Goal: Transaction & Acquisition: Subscribe to service/newsletter

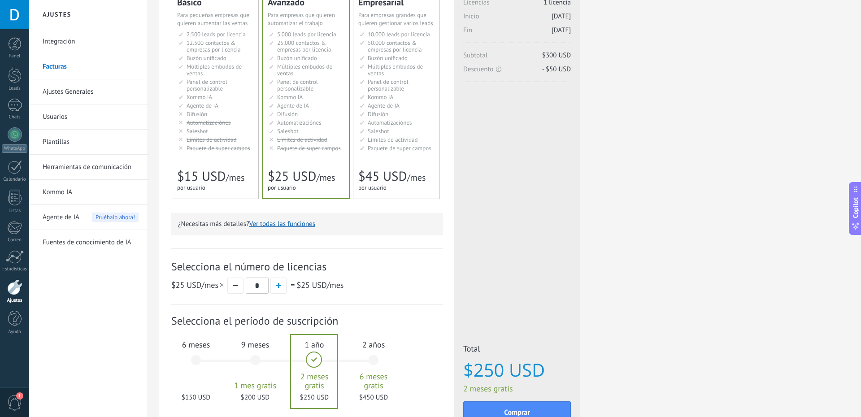
click at [200, 360] on div "6 meses $150 USD" at bounding box center [196, 364] width 48 height 63
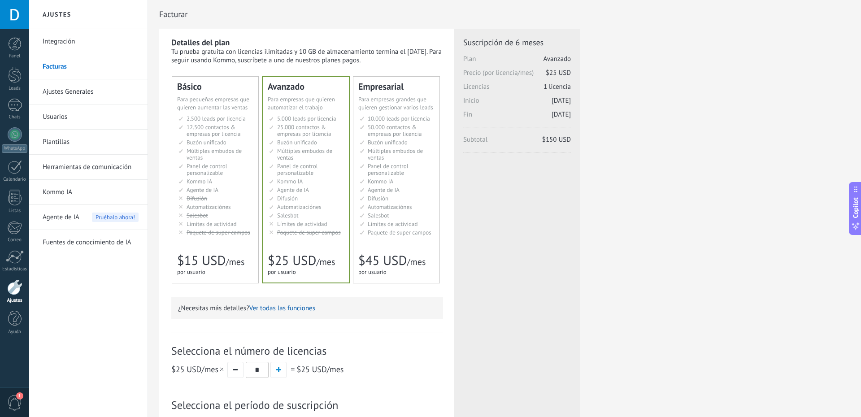
click at [332, 136] on li "25.000 контактов & компаний на место 25.000 contacts & companies per seat 25.00…" at bounding box center [306, 130] width 75 height 13
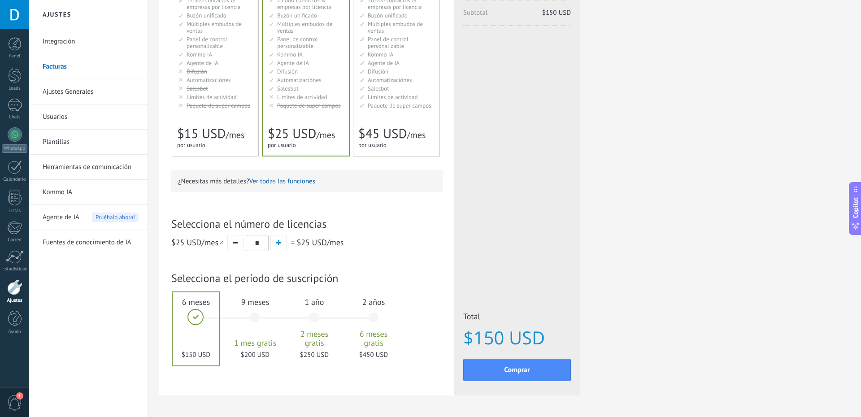
scroll to position [157, 0]
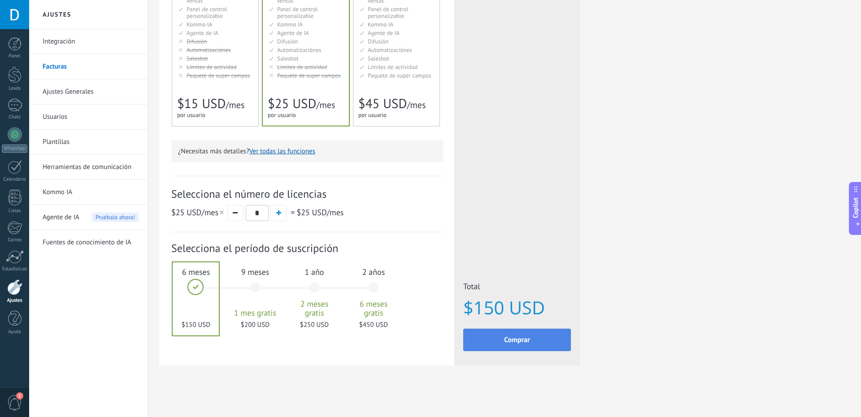
click at [526, 345] on button "Comprar" at bounding box center [517, 340] width 108 height 22
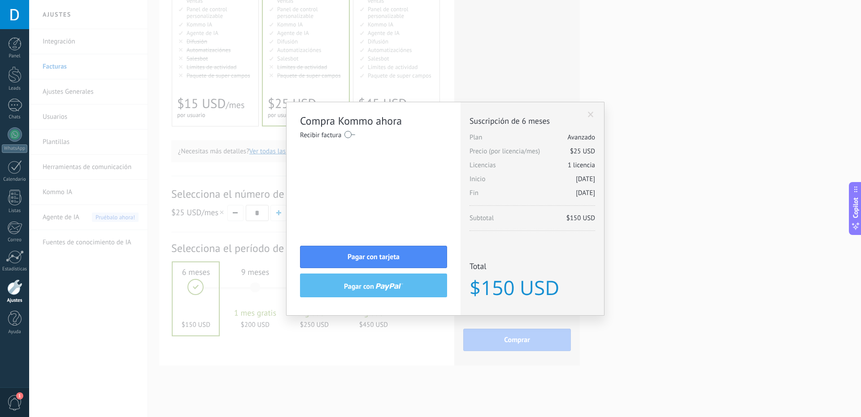
click at [492, 122] on span "Suscripción de 6 meses" at bounding box center [533, 121] width 126 height 10
click at [377, 254] on span "Pagar con tarjeta" at bounding box center [374, 257] width 52 height 6
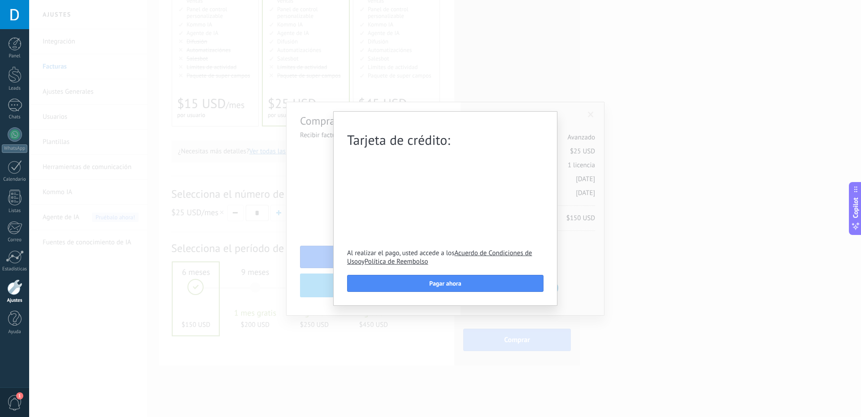
click at [297, 188] on div "Tarjeta de crédito: Al realizar el pago, usted accede a los Acuerdo de Condicio…" at bounding box center [445, 208] width 832 height 417
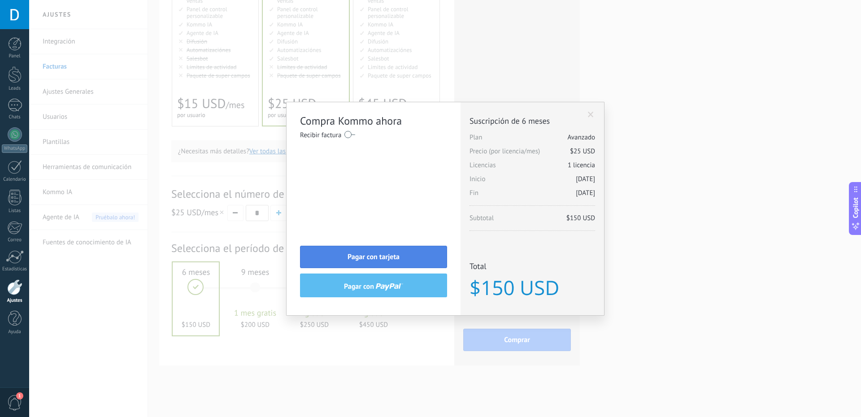
click at [370, 259] on span "Pagar con tarjeta" at bounding box center [374, 257] width 52 height 6
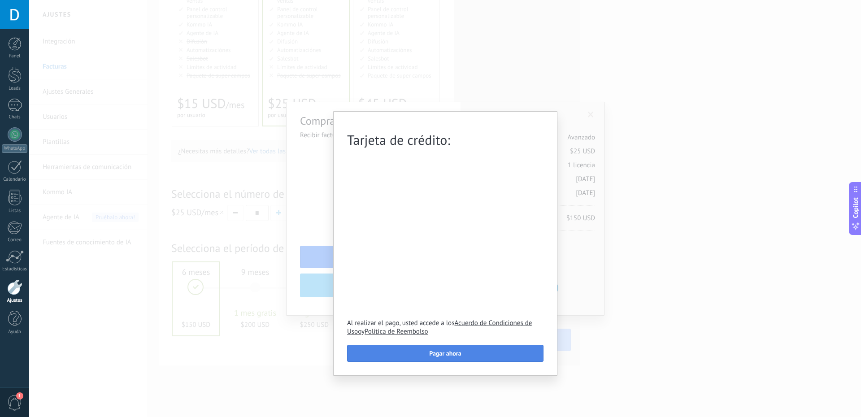
click at [445, 355] on span "Pagar ahora" at bounding box center [445, 353] width 32 height 6
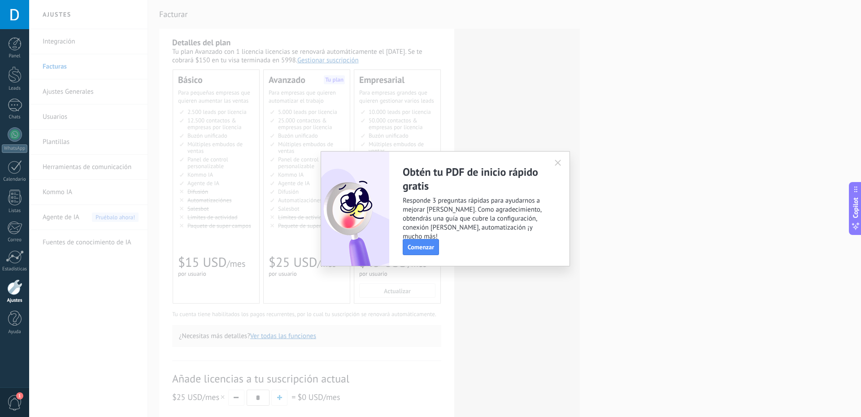
click at [561, 161] on icon "button" at bounding box center [558, 163] width 6 height 6
